Goal: Task Accomplishment & Management: Use online tool/utility

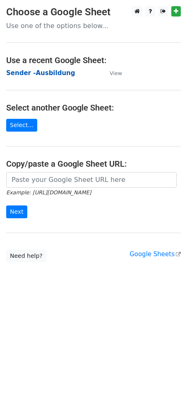
click at [28, 70] on strong "Sender -Ausbildung" at bounding box center [40, 72] width 69 height 7
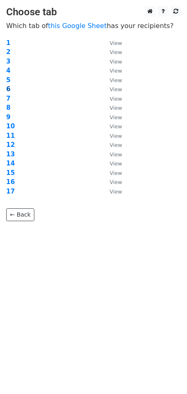
click at [8, 87] on strong "6" at bounding box center [8, 88] width 4 height 7
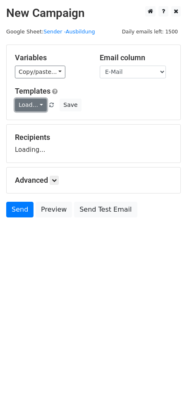
click at [37, 104] on link "Load..." at bounding box center [31, 105] width 32 height 13
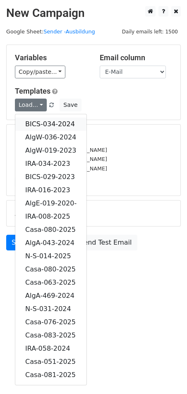
click at [52, 121] on link "BICS-034-2024" at bounding box center [50, 124] width 71 height 13
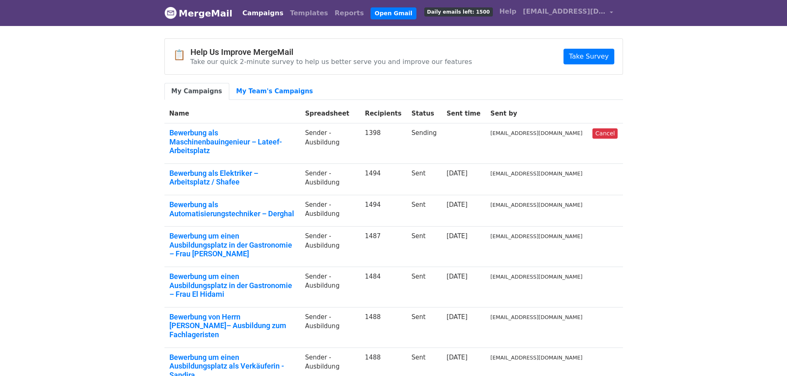
click at [101, 99] on body "MergeMail Campaigns Templates Reports Open Gmail Daily emails left: 1500 Help i…" at bounding box center [393, 277] width 787 height 555
click at [263, 95] on link "My Team's Campaigns" at bounding box center [274, 91] width 91 height 17
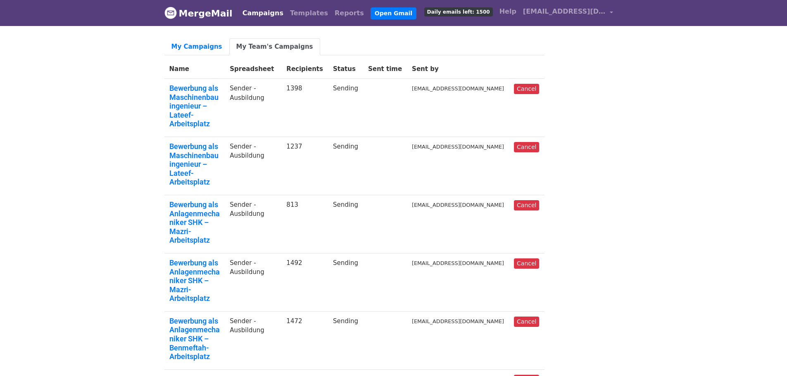
click at [187, 317] on link "Bewerbung als Anlagenmechaniker SHK – Benmeftah-Arbeitsplatz" at bounding box center [194, 339] width 51 height 45
click at [204, 259] on link "Bewerbung als Anlagenmechaniker SHK – Mazri-Arbeitsplatz" at bounding box center [194, 281] width 51 height 45
click at [201, 200] on link "Bewerbung als Anlagenmechaniker SHK – Mazri-Arbeitsplatz" at bounding box center [194, 222] width 51 height 45
click at [220, 142] on link "Bewerbung als Maschinenbauingenieur – Lateef-Arbeitsplatz" at bounding box center [194, 164] width 51 height 45
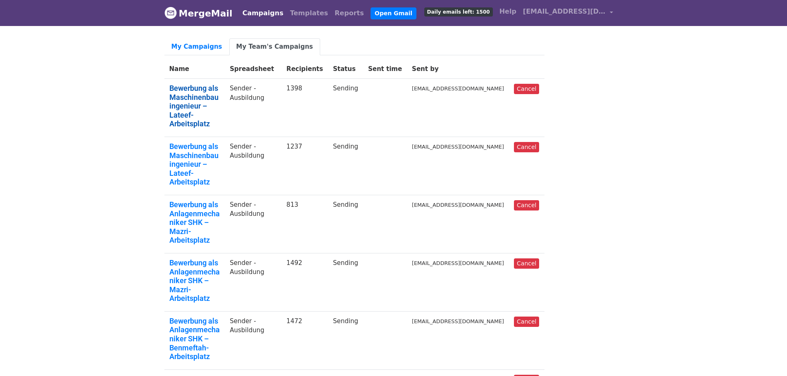
click at [177, 98] on link "Bewerbung als Maschinenbauingenieur – Lateef-Arbeitsplatz" at bounding box center [194, 106] width 51 height 45
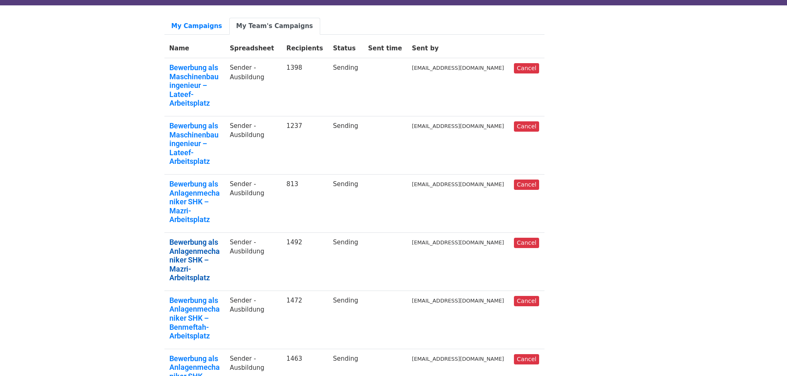
scroll to position [41, 0]
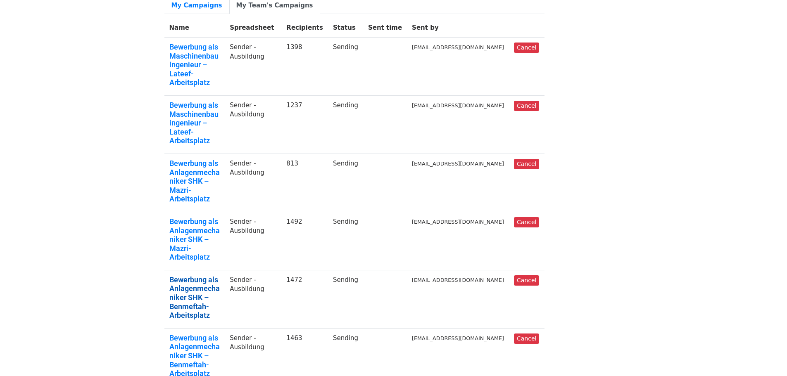
click at [189, 275] on link "Bewerbung als Anlagenmechaniker SHK – Benmeftah-Arbeitsplatz" at bounding box center [194, 297] width 51 height 45
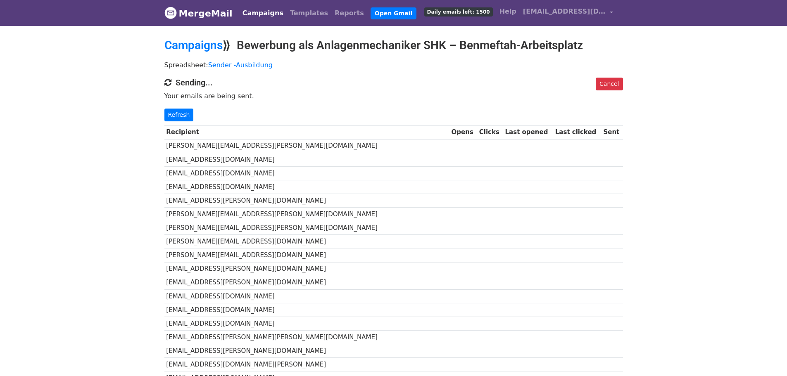
drag, startPoint x: 116, startPoint y: 257, endPoint x: 125, endPoint y: 259, distance: 8.8
click at [210, 45] on link "Campaigns" at bounding box center [193, 45] width 58 height 14
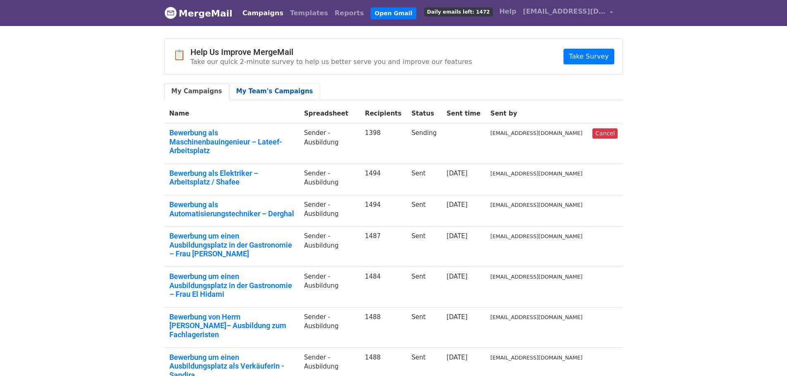
click at [249, 97] on link "My Team's Campaigns" at bounding box center [274, 91] width 91 height 17
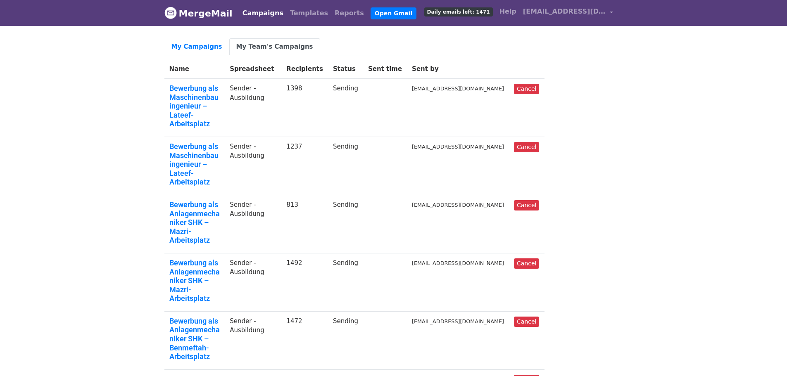
drag, startPoint x: 616, startPoint y: 249, endPoint x: 568, endPoint y: 250, distance: 47.9
click at [615, 249] on div "My Campaigns My Team's Campaigns Name Spreadsheet Recipients Status Sent time S…" at bounding box center [393, 342] width 471 height 608
click at [220, 317] on link "Bewerbung als Anlagenmechaniker SHK – Benmeftah-Arbeitsplatz" at bounding box center [194, 339] width 51 height 45
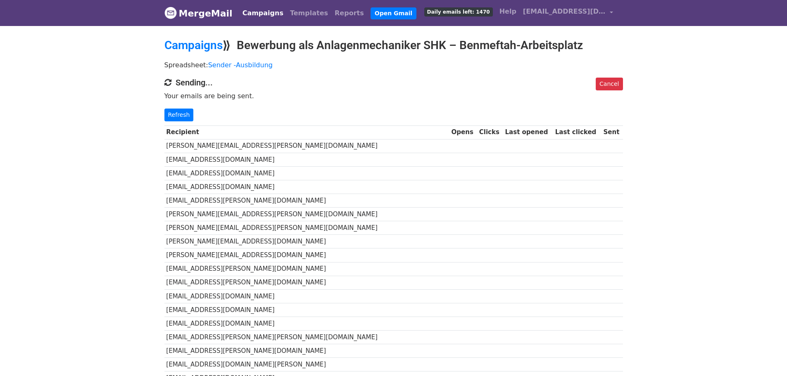
click at [193, 49] on link "Campaigns" at bounding box center [193, 45] width 58 height 14
click at [191, 46] on link "Campaigns" at bounding box center [193, 45] width 58 height 14
click at [191, 48] on link "Campaigns" at bounding box center [193, 45] width 58 height 14
click at [206, 13] on link "MergeMail" at bounding box center [198, 13] width 68 height 17
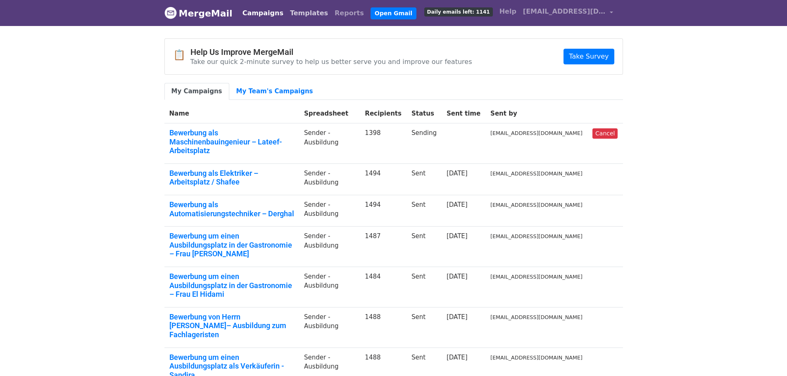
click at [289, 11] on link "Templates" at bounding box center [309, 13] width 45 height 17
click at [249, 90] on link "My Team's Campaigns" at bounding box center [274, 91] width 91 height 17
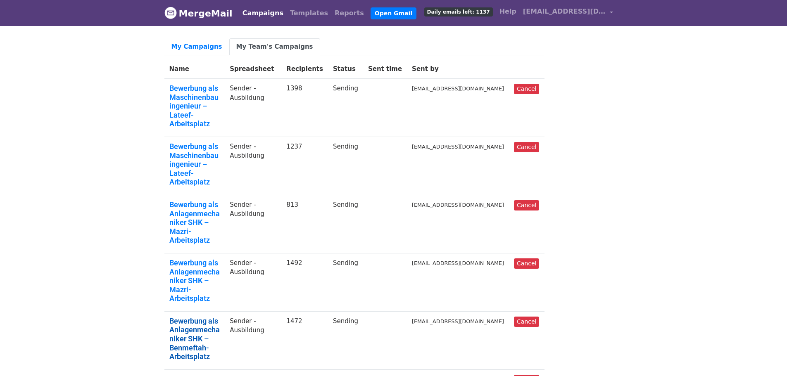
click at [189, 317] on link "Bewerbung als Anlagenmechaniker SHK – Benmeftah-Arbeitsplatz" at bounding box center [194, 339] width 51 height 45
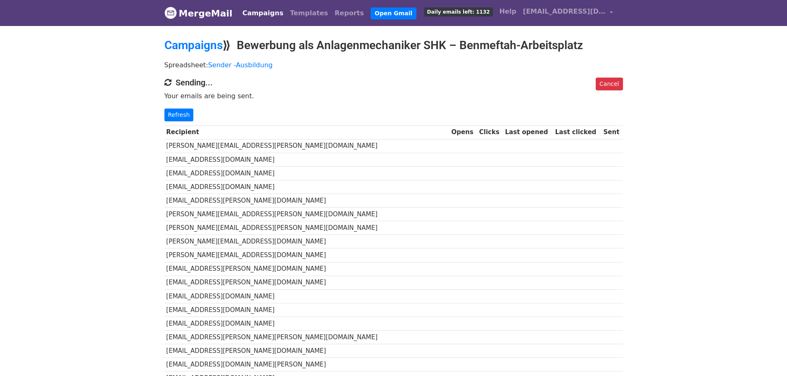
drag, startPoint x: 731, startPoint y: 71, endPoint x: 453, endPoint y: 0, distance: 286.2
click at [614, 12] on link "[EMAIL_ADDRESS][DOMAIN_NAME]" at bounding box center [567, 12] width 97 height 19
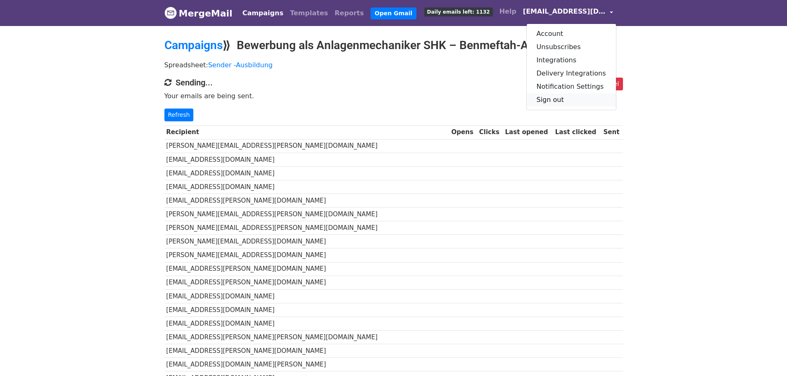
click at [559, 94] on link "Sign out" at bounding box center [571, 99] width 89 height 13
